Goal: Navigation & Orientation: Find specific page/section

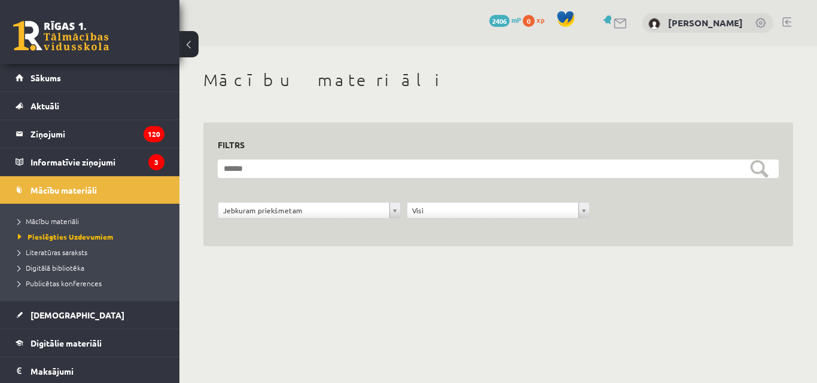
click at [72, 69] on link "Sākums" at bounding box center [90, 78] width 149 height 28
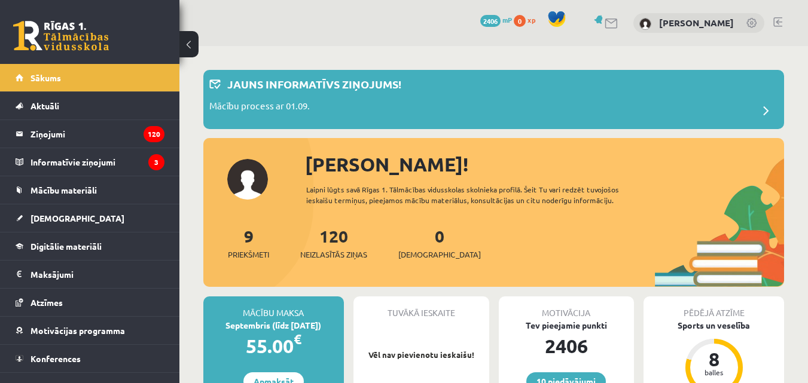
click at [778, 21] on link at bounding box center [777, 22] width 9 height 10
